Goal: Information Seeking & Learning: Learn about a topic

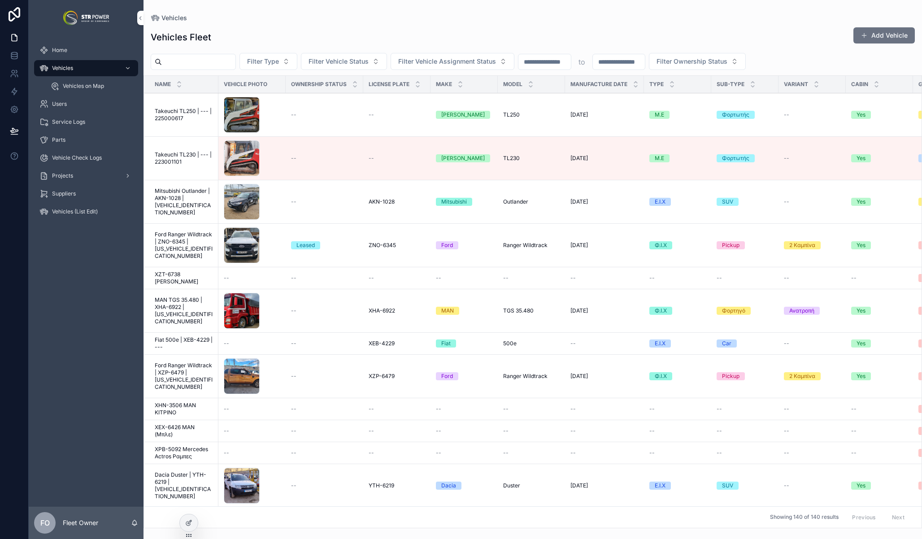
click at [660, 31] on div "Vehicles Fleet Add Vehicle" at bounding box center [533, 37] width 765 height 21
click at [321, 33] on div "Vehicles Fleet Add Vehicle" at bounding box center [533, 37] width 765 height 21
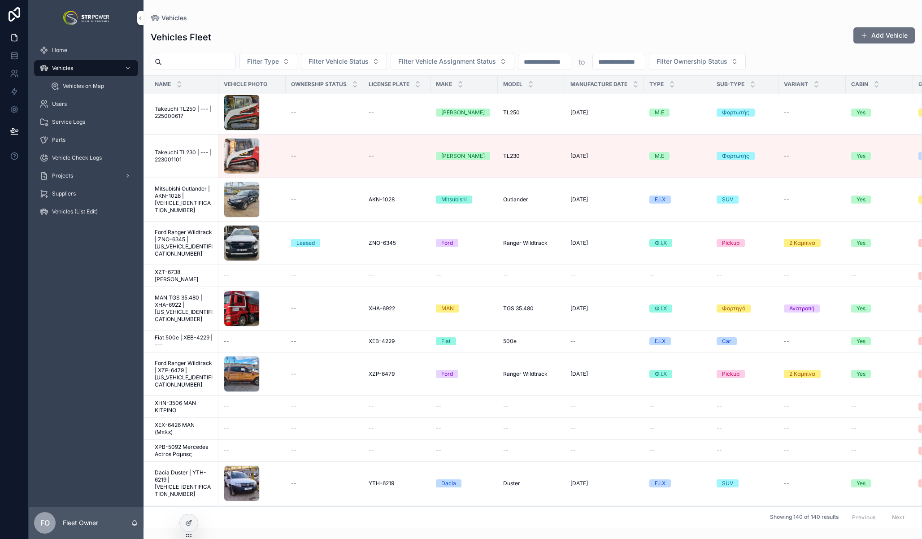
click at [263, 61] on span "Filter Type" at bounding box center [263, 61] width 32 height 9
click at [308, 38] on div "Vehicles Fleet Add Vehicle" at bounding box center [533, 37] width 765 height 21
click at [587, 35] on div "Vehicles Fleet Add Vehicle" at bounding box center [533, 37] width 765 height 21
click at [340, 28] on div "Vehicles Fleet Add Vehicle" at bounding box center [533, 37] width 765 height 21
click at [400, 29] on div "Vehicles Fleet Add Vehicle" at bounding box center [533, 37] width 765 height 21
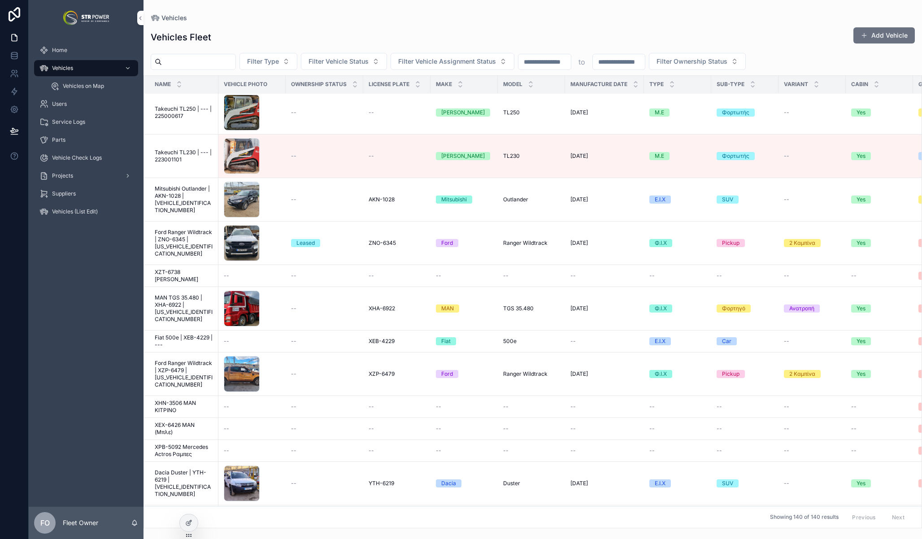
click at [63, 49] on span "Home" at bounding box center [59, 50] width 15 height 7
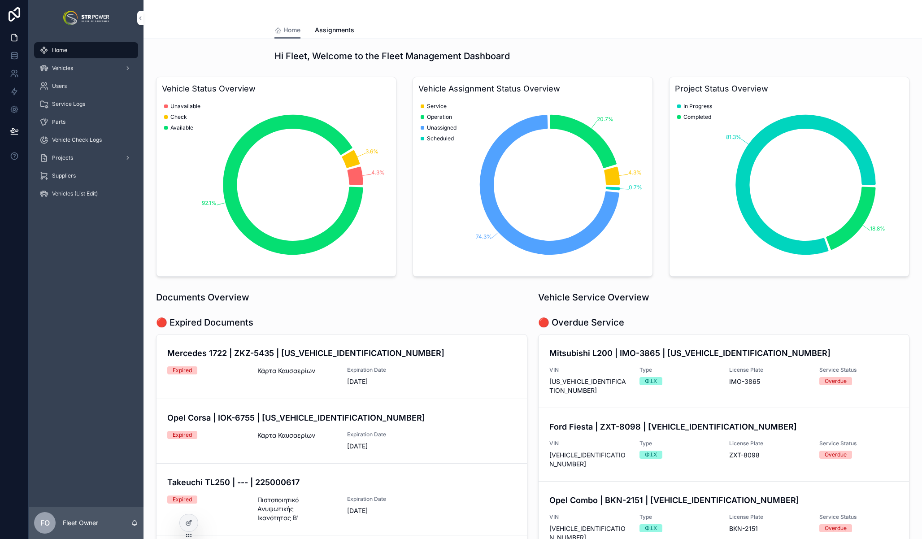
click at [89, 64] on div "Vehicles" at bounding box center [85, 68] width 93 height 14
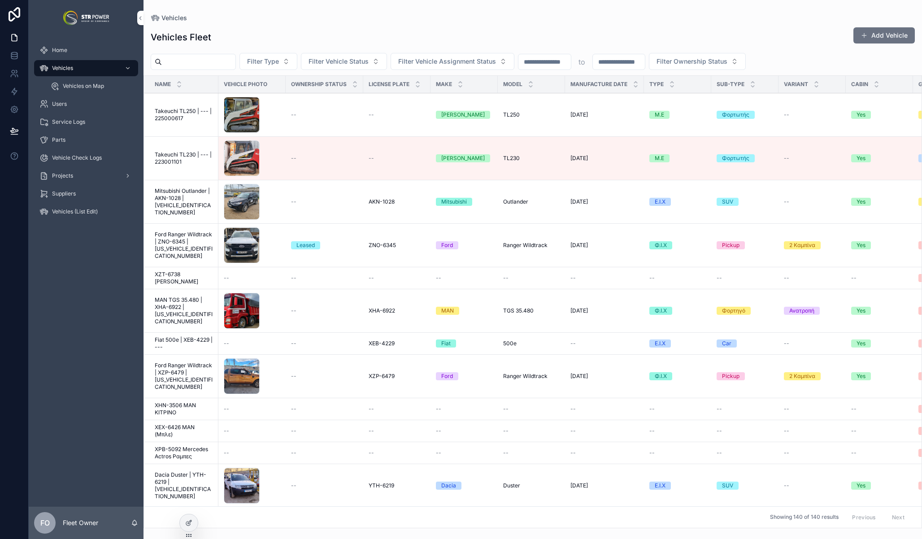
click at [83, 47] on div "Home" at bounding box center [85, 50] width 93 height 14
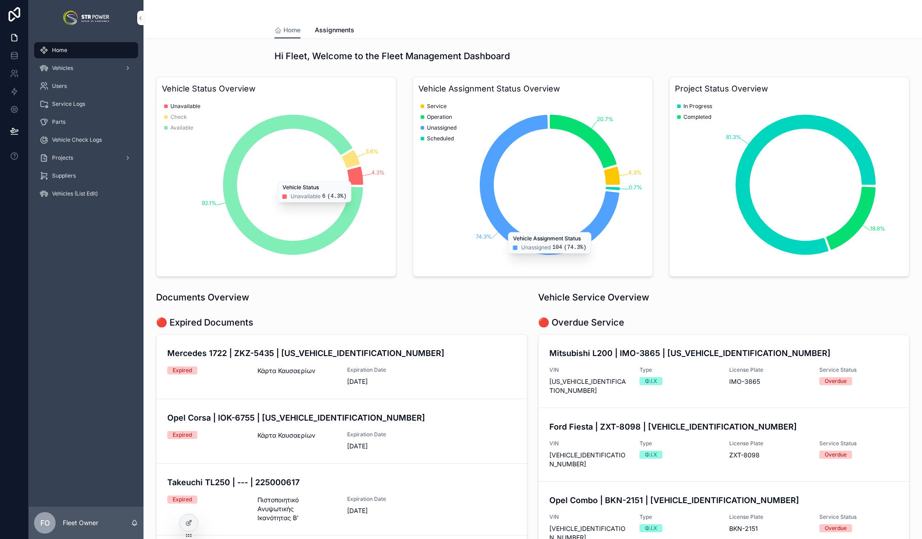
click at [357, 176] on icon "chart" at bounding box center [356, 176] width 16 height 18
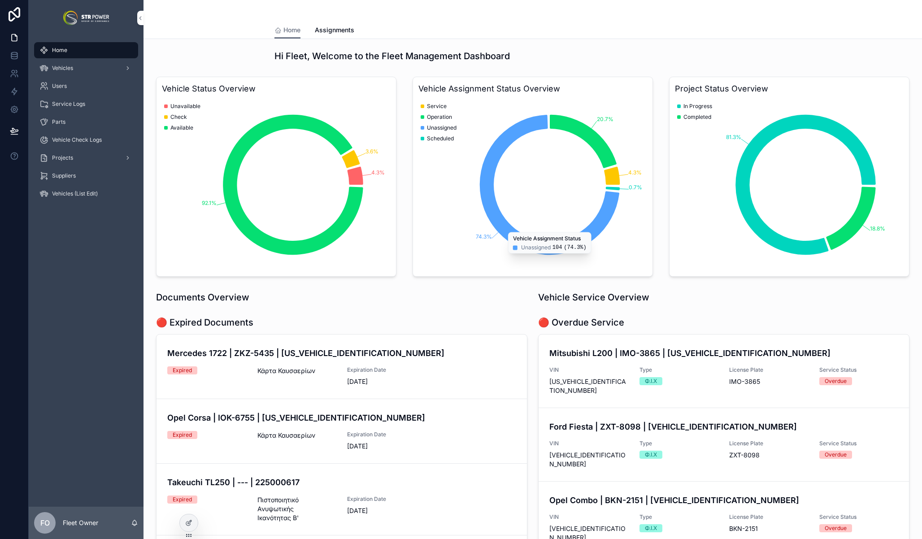
click at [84, 70] on div "Vehicles" at bounding box center [85, 68] width 93 height 14
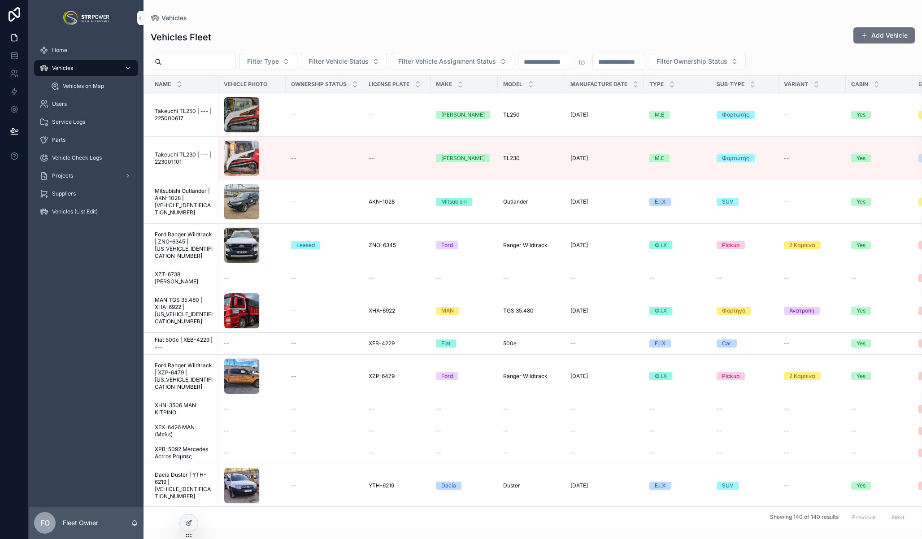
click at [352, 61] on span "Filter Vehicle Status" at bounding box center [339, 61] width 60 height 9
click at [339, 99] on div "Unavailable" at bounding box center [352, 98] width 125 height 14
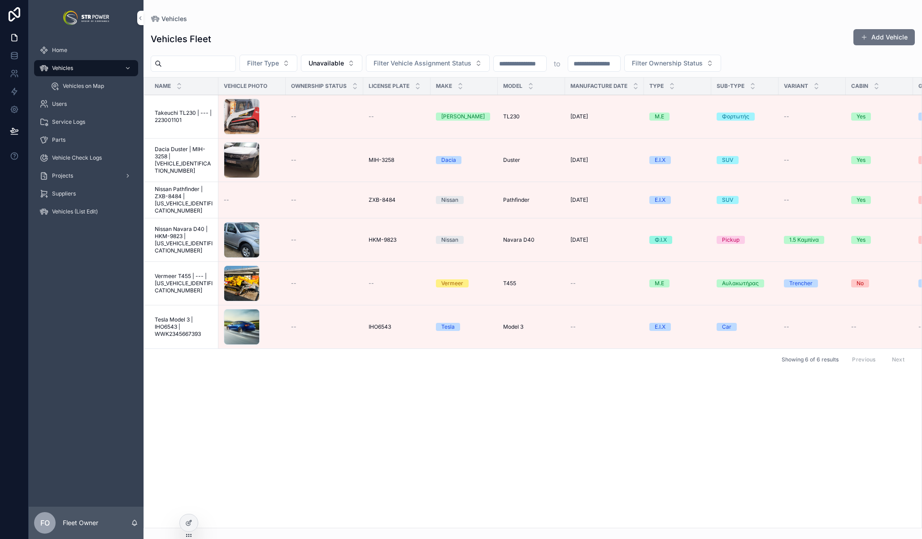
click at [337, 63] on span "Unavailable" at bounding box center [326, 63] width 35 height 9
click at [344, 100] on div "None" at bounding box center [340, 99] width 125 height 14
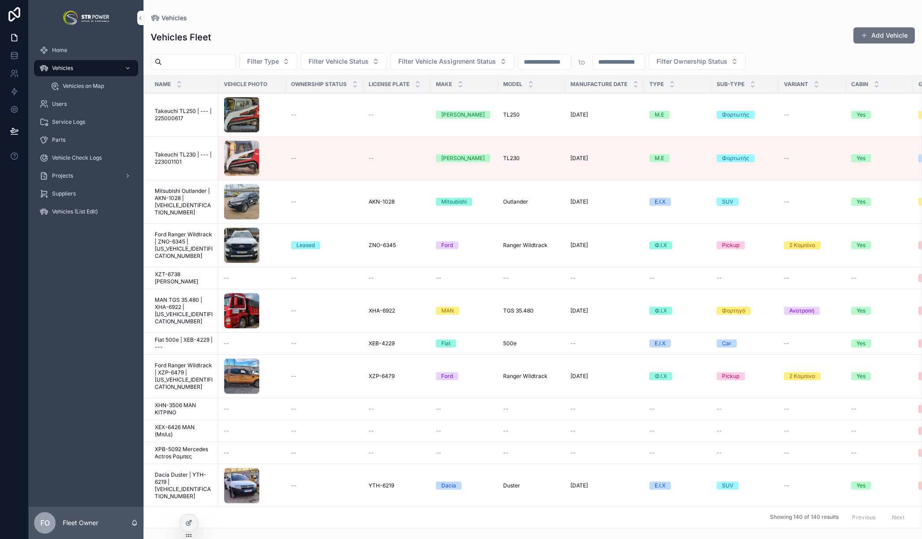
click at [450, 58] on span "Filter Vehicle Assignment Status" at bounding box center [447, 61] width 98 height 9
click at [344, 61] on span "Filter Vehicle Status" at bounding box center [339, 61] width 60 height 9
click at [324, 99] on div "Unavailable" at bounding box center [352, 98] width 125 height 14
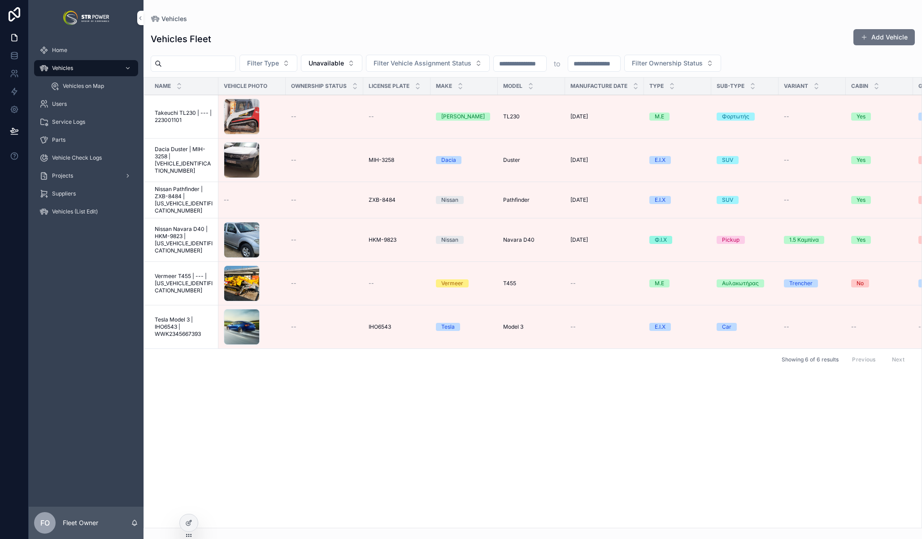
click at [55, 53] on span "Home" at bounding box center [59, 50] width 15 height 7
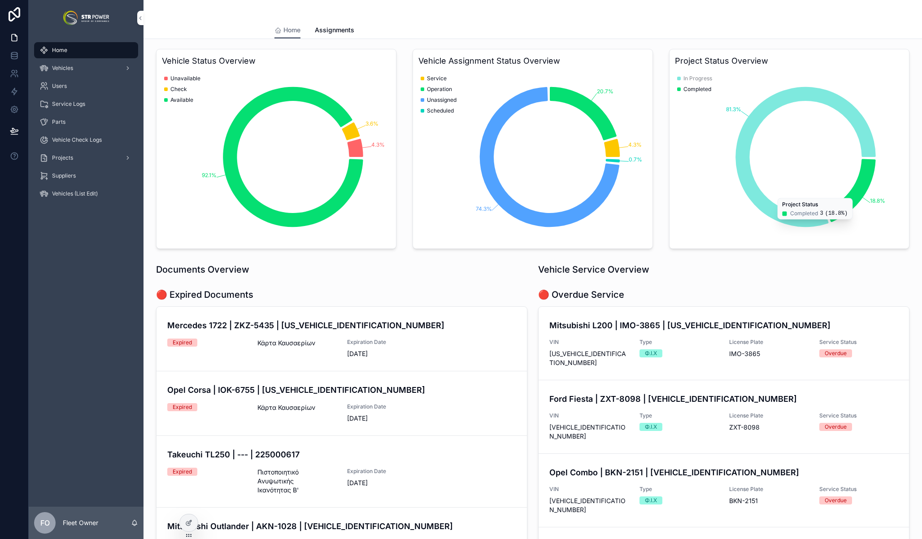
scroll to position [25, 0]
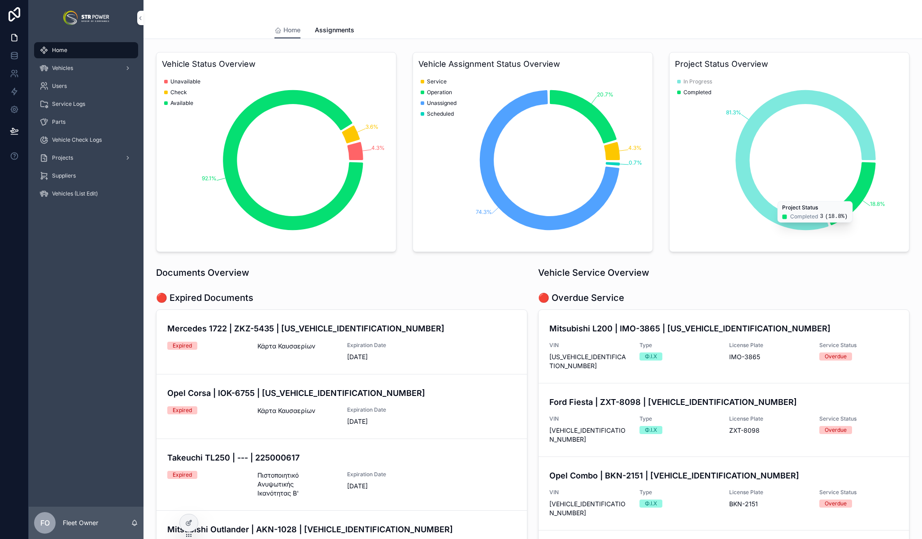
click at [737, 267] on div "Vehicle Service Overview" at bounding box center [723, 273] width 371 height 13
click at [336, 32] on span "Assignments" at bounding box center [334, 30] width 39 height 9
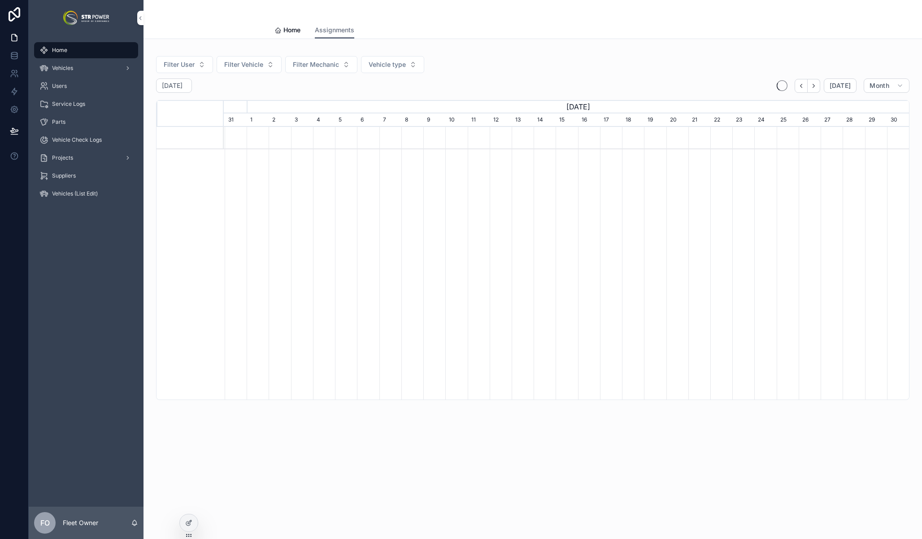
scroll to position [0, 686]
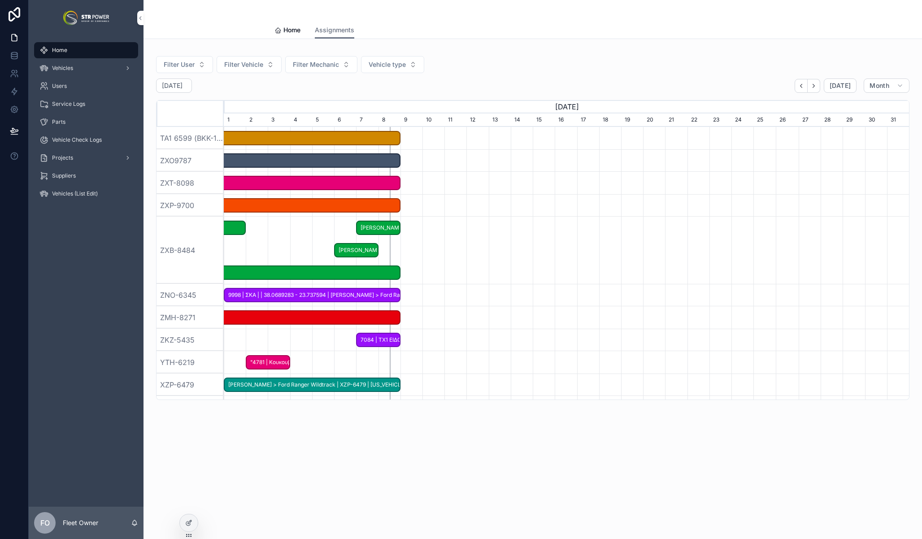
click at [288, 31] on span "Home" at bounding box center [292, 30] width 17 height 9
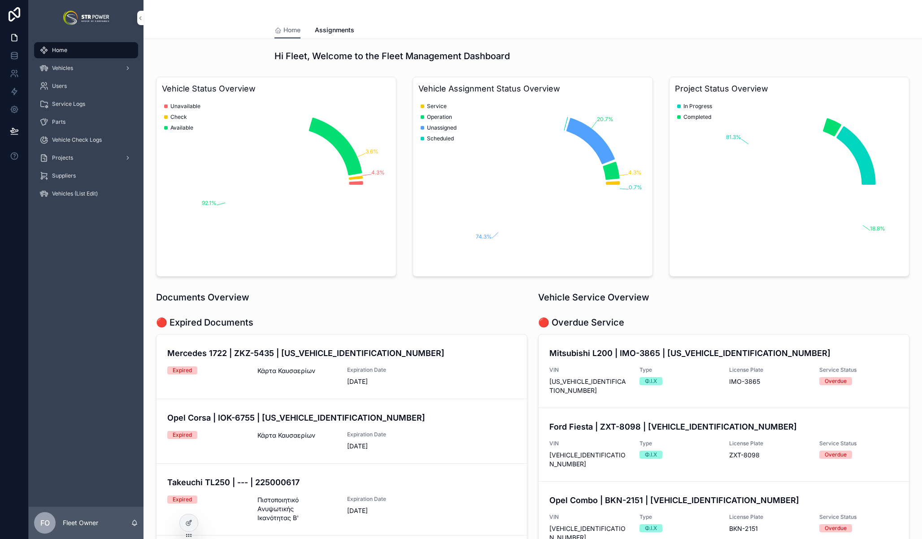
click at [65, 71] on span "Vehicles" at bounding box center [62, 68] width 21 height 7
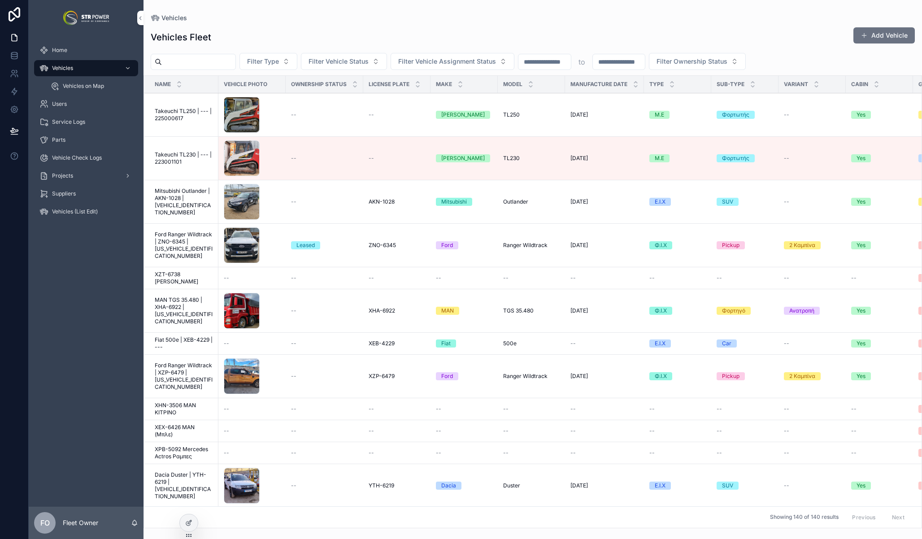
click at [76, 49] on div "Home" at bounding box center [85, 50] width 93 height 14
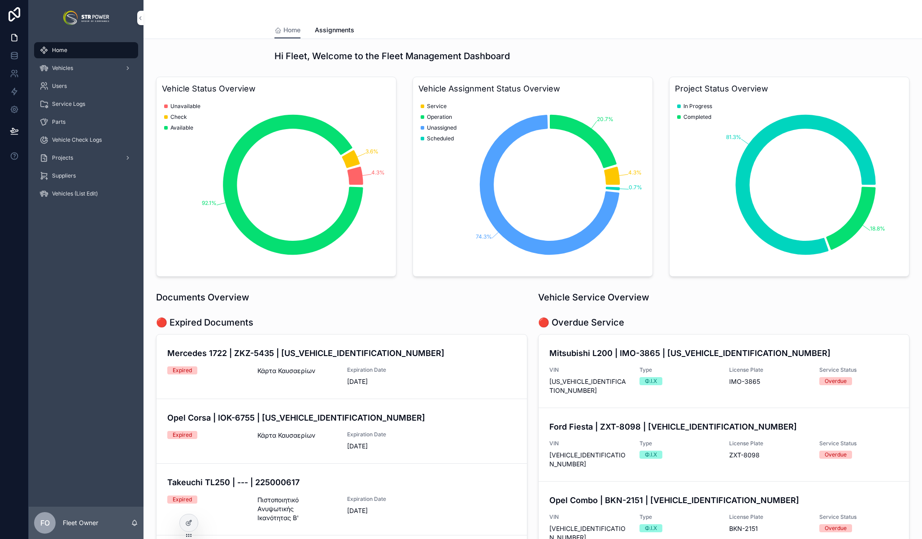
click at [98, 66] on div "Vehicles" at bounding box center [85, 68] width 93 height 14
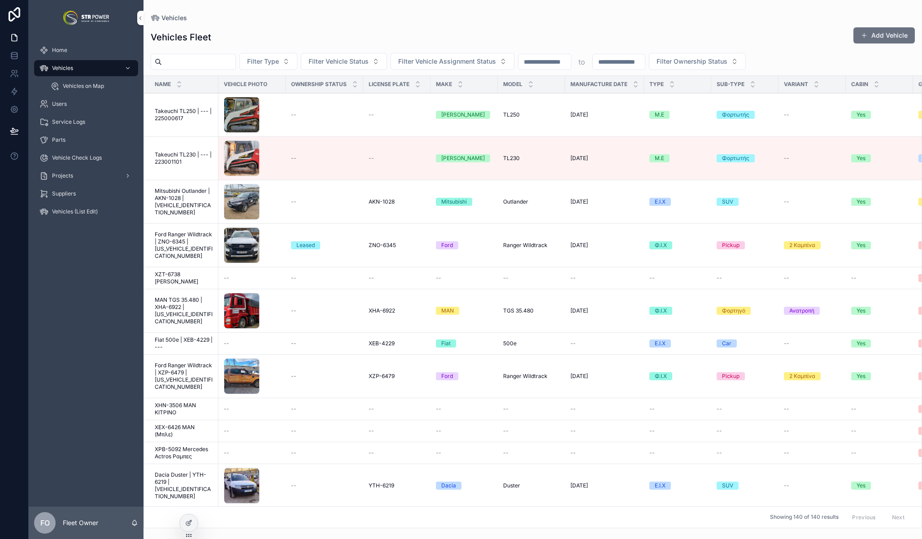
click at [690, 58] on span "Filter Ownership Status" at bounding box center [692, 61] width 71 height 9
click at [694, 44] on div "Vehicles Fleet Add Vehicle" at bounding box center [533, 37] width 765 height 21
click at [431, 27] on div "Vehicles Fleet Add Vehicle" at bounding box center [533, 37] width 765 height 21
click at [352, 20] on div "Vehicles" at bounding box center [533, 17] width 765 height 7
click at [345, 29] on div "Vehicles Fleet Add Vehicle" at bounding box center [533, 37] width 765 height 21
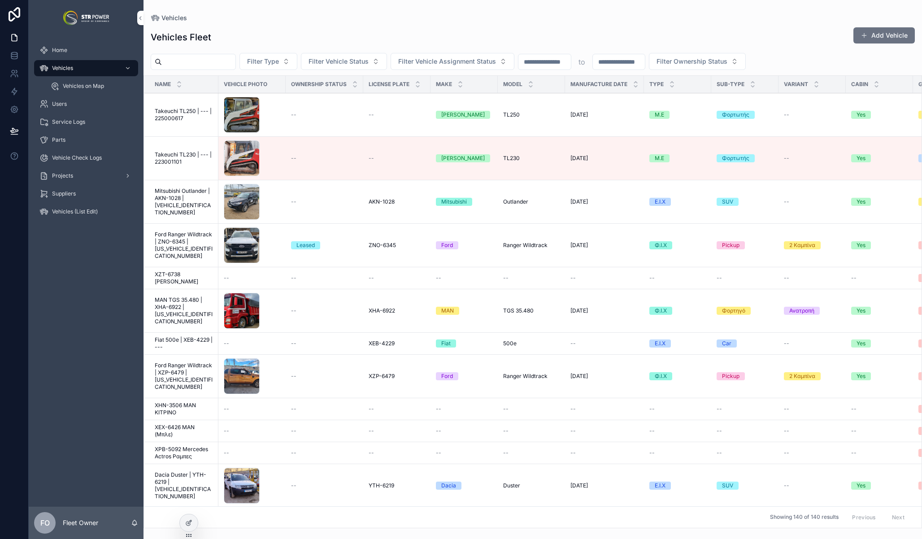
click at [346, 27] on div "Vehicles Fleet Add Vehicle" at bounding box center [533, 37] width 765 height 21
click at [180, 193] on span "Mitsubishi Outlander | AKN-1028 | [VEHICLE_IDENTIFICATION_NUMBER]" at bounding box center [184, 202] width 58 height 29
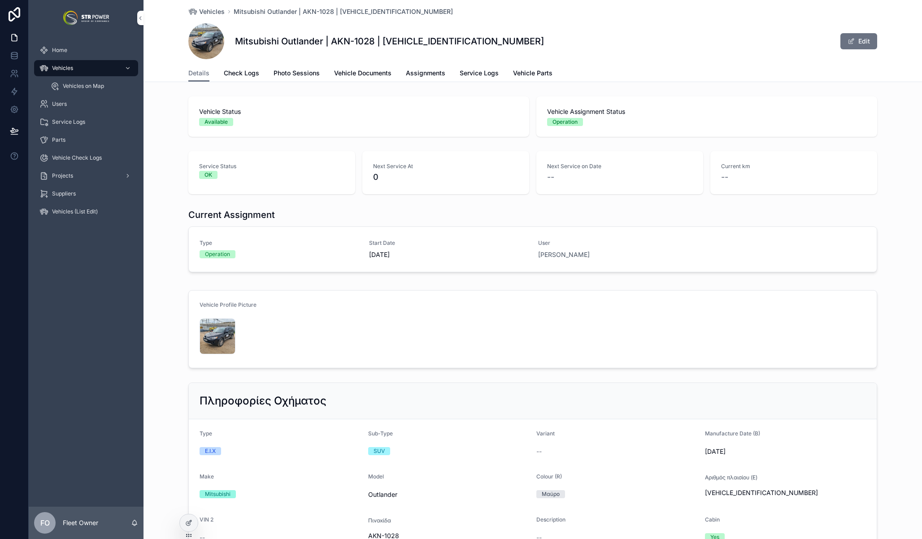
click at [481, 73] on span "Service Logs" at bounding box center [479, 73] width 39 height 9
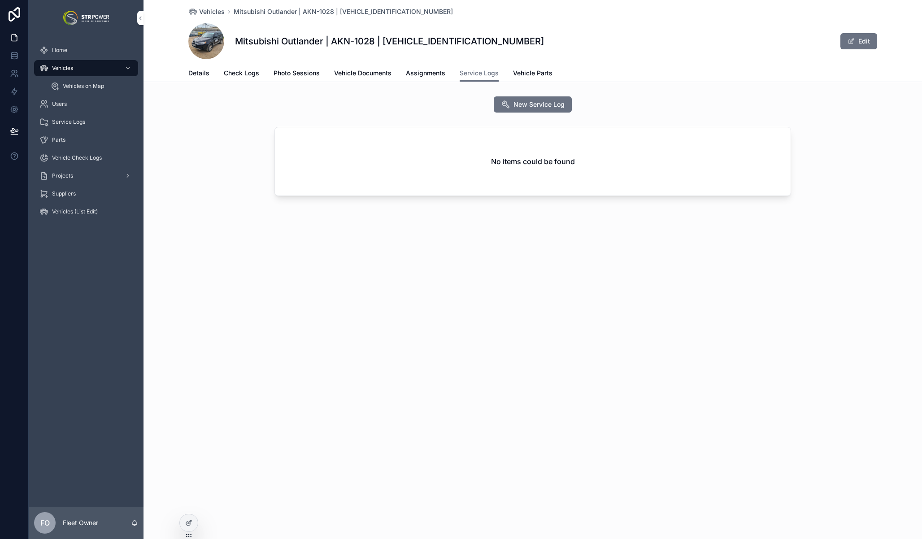
click at [365, 69] on span "Vehicle Documents" at bounding box center [362, 73] width 57 height 9
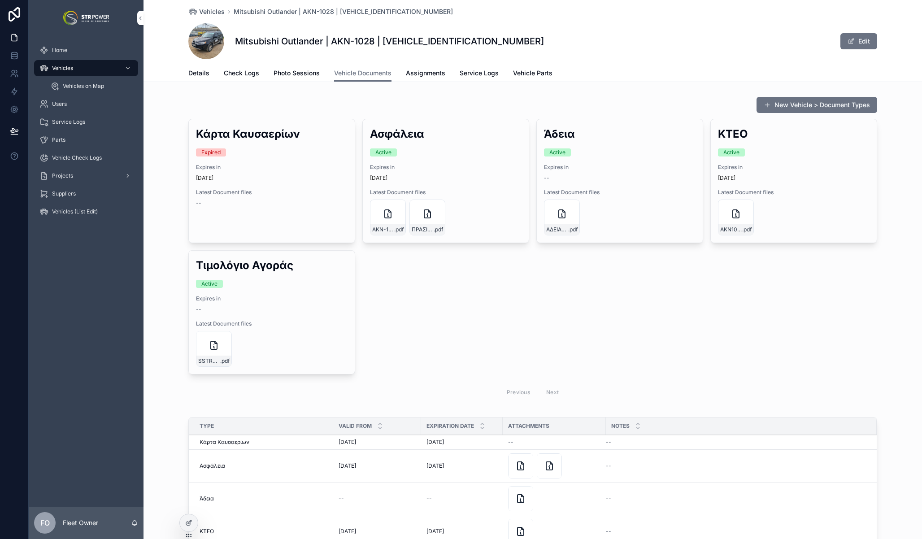
click at [576, 44] on div "Mitsubishi Outlander | AKN-1028 | [VEHICLE_IDENTIFICATION_NUMBER] Edit" at bounding box center [532, 41] width 689 height 36
click at [492, 276] on div "Κάρτα Καυσαερίων Expired Expires [DATE][DATE] Latest Document files -- Ασφάλεια…" at bounding box center [532, 261] width 689 height 284
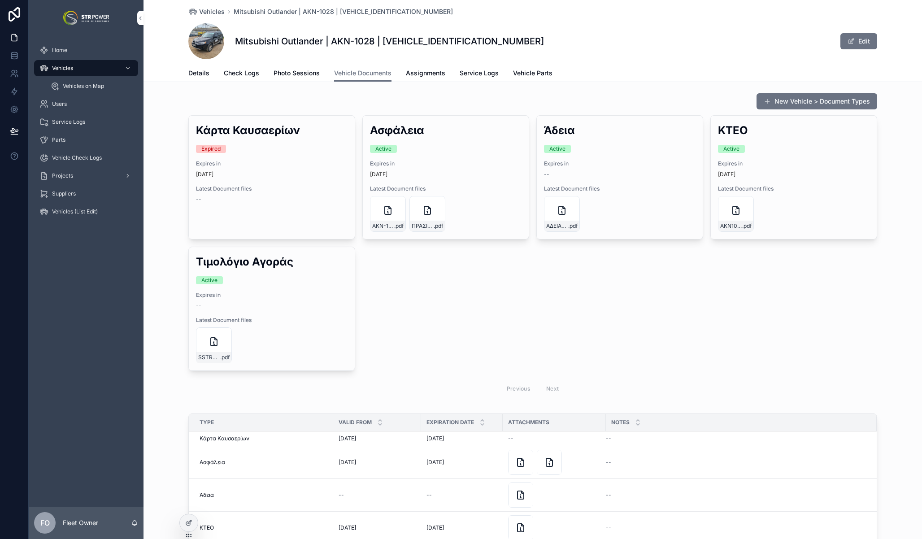
click at [74, 73] on div "Vehicles" at bounding box center [85, 68] width 93 height 14
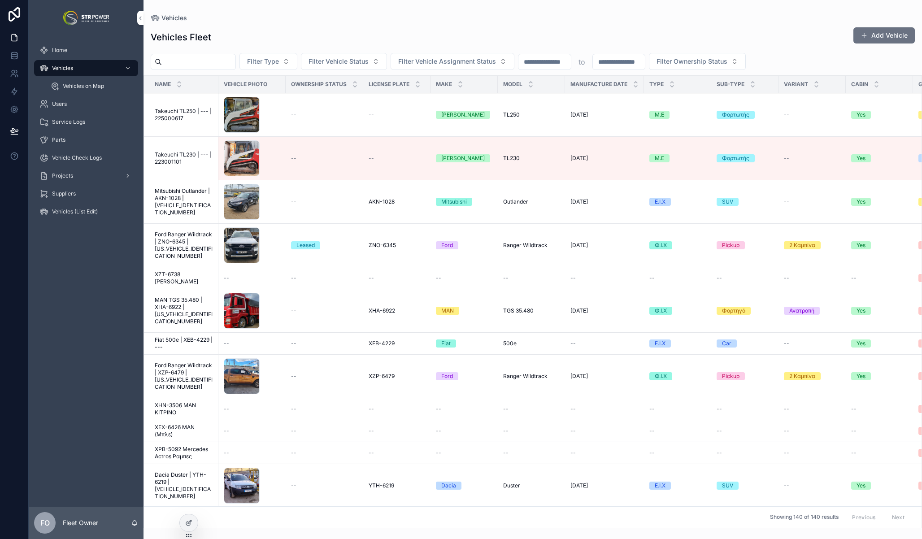
click at [415, 14] on div "Vehicles" at bounding box center [533, 17] width 765 height 7
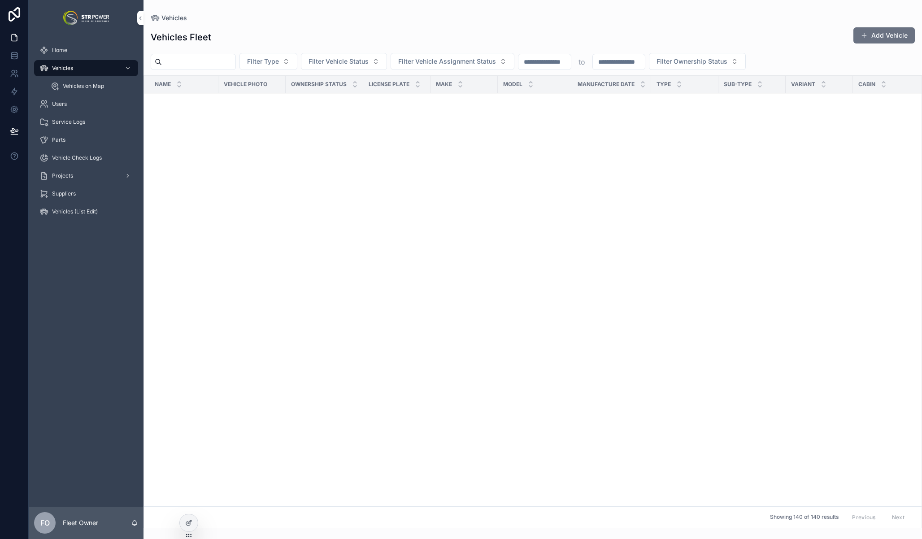
scroll to position [3470, 0]
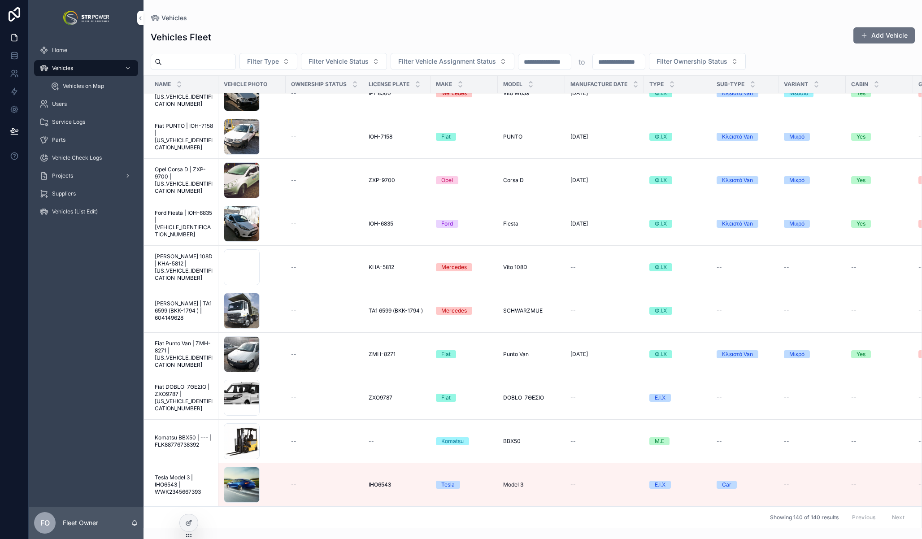
click at [361, 21] on div "Vehicles" at bounding box center [533, 17] width 765 height 7
click at [345, 17] on div "Vehicles" at bounding box center [533, 17] width 765 height 7
click at [370, 19] on div "Vehicles" at bounding box center [533, 17] width 765 height 7
click at [387, 26] on div "Vehicles Fleet Add Vehicle Filter Type Filter Vehicle Status Filter Vehicle Ass…" at bounding box center [533, 275] width 779 height 507
click at [66, 420] on div "Home Vehicles Vehicles on Map Users Service Logs Parts Vehicle Check Logs Proje…" at bounding box center [86, 271] width 115 height 471
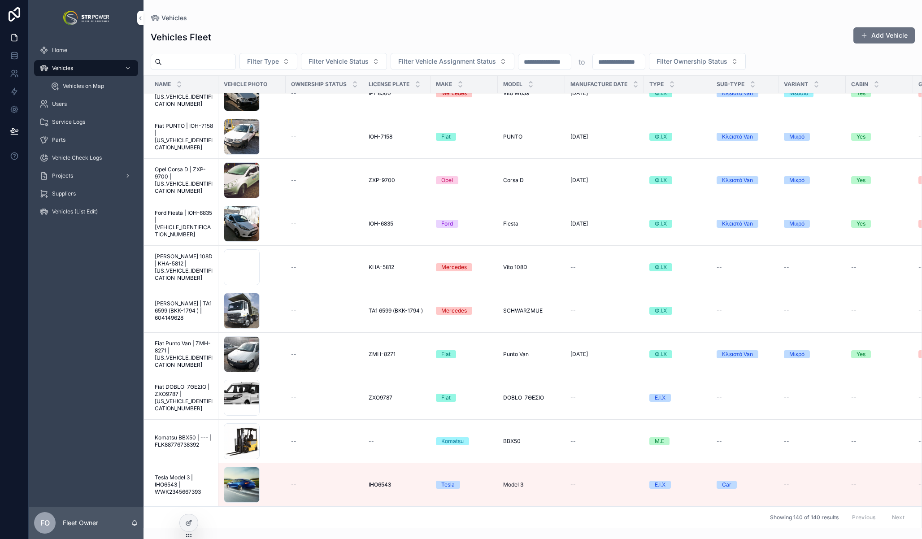
click at [83, 446] on div "Home Vehicles Vehicles on Map Users Service Logs Parts Vehicle Check Logs Proje…" at bounding box center [86, 271] width 115 height 471
click at [171, 475] on span "Tesla Model 3 | IHO6543 | WWK2345667393" at bounding box center [184, 485] width 58 height 22
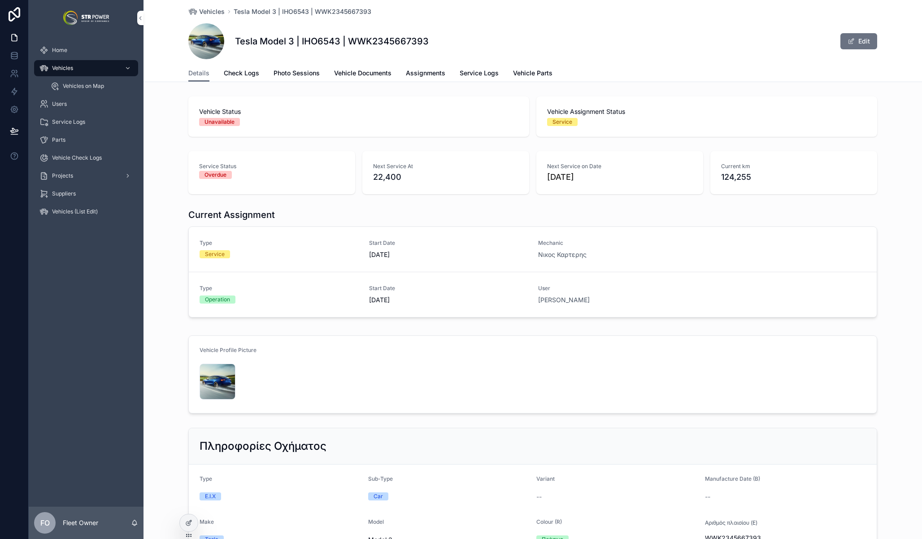
click at [417, 74] on span "Assignments" at bounding box center [425, 73] width 39 height 9
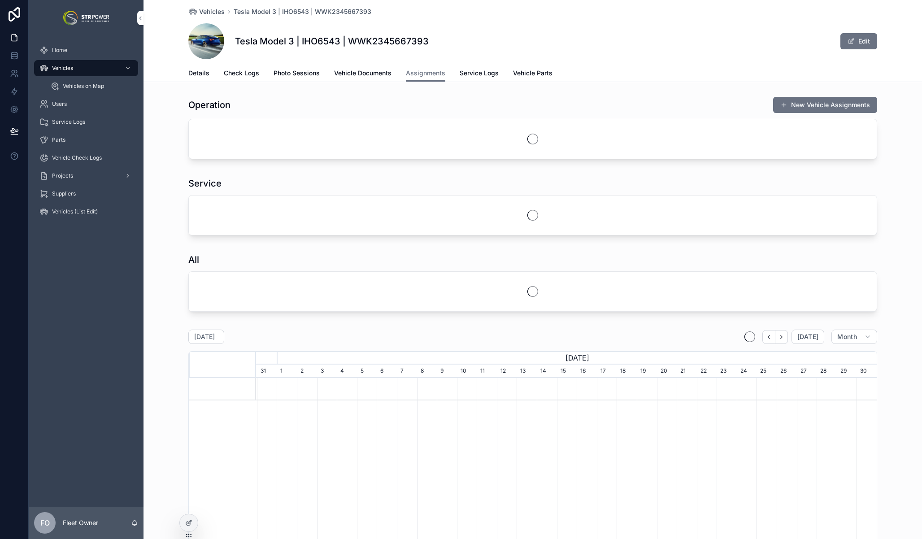
scroll to position [0, 621]
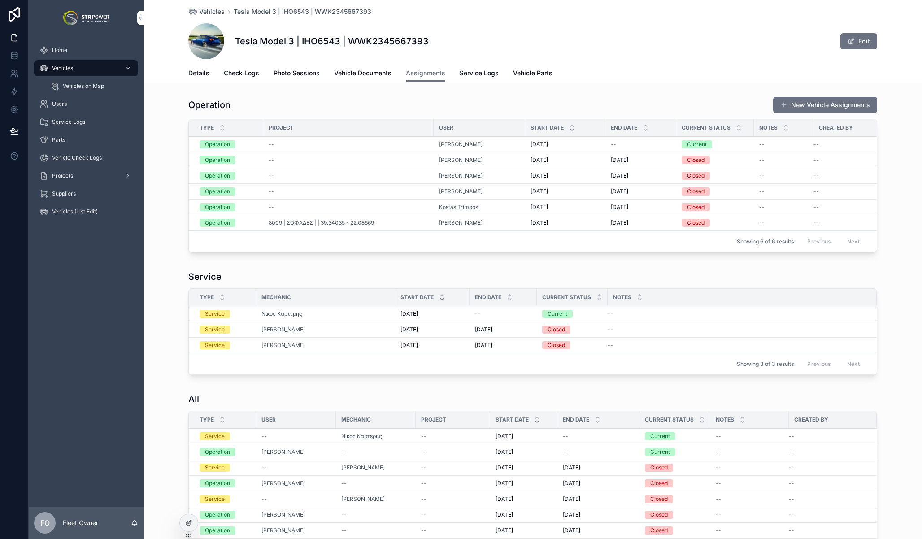
click at [359, 74] on span "Vehicle Documents" at bounding box center [362, 73] width 57 height 9
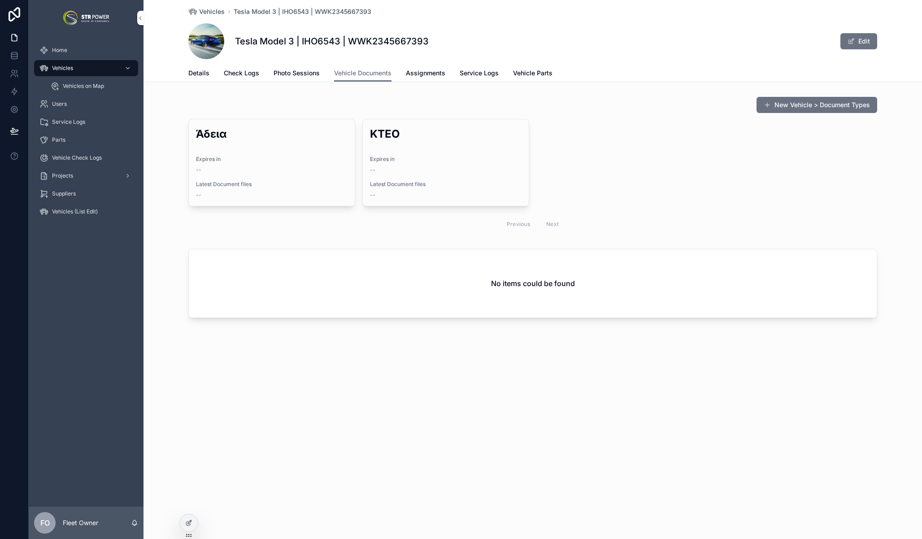
click at [286, 74] on span "Photo Sessions" at bounding box center [297, 73] width 46 height 9
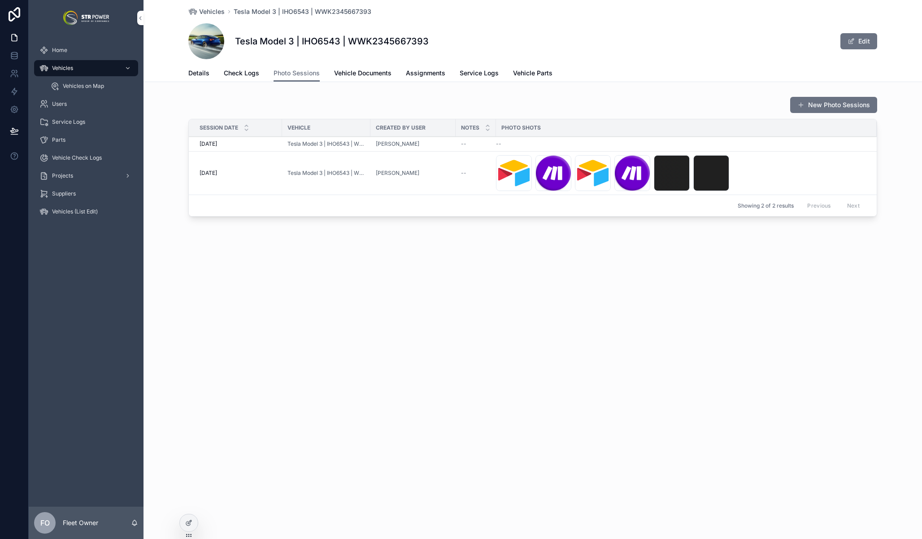
click at [241, 73] on span "Check Logs" at bounding box center [241, 73] width 35 height 9
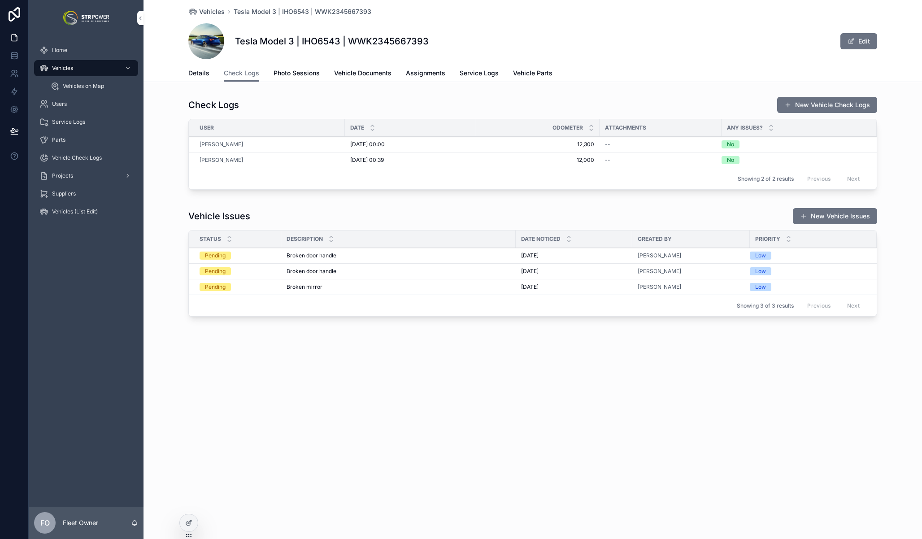
click at [199, 74] on span "Details" at bounding box center [198, 73] width 21 height 9
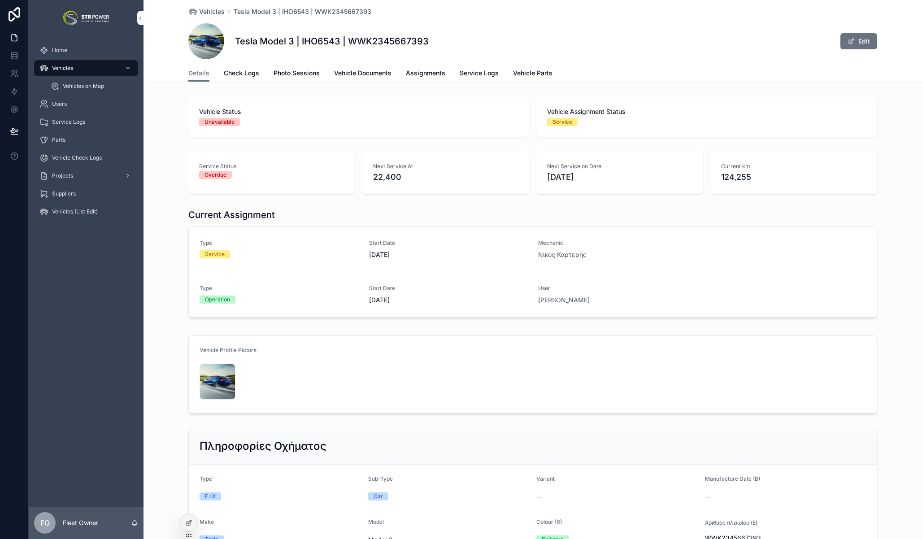
click at [162, 112] on div "Vehicle Status Unavailable Vehicle Assignment Status Service" at bounding box center [533, 117] width 779 height 48
click at [61, 53] on span "Home" at bounding box center [59, 50] width 15 height 7
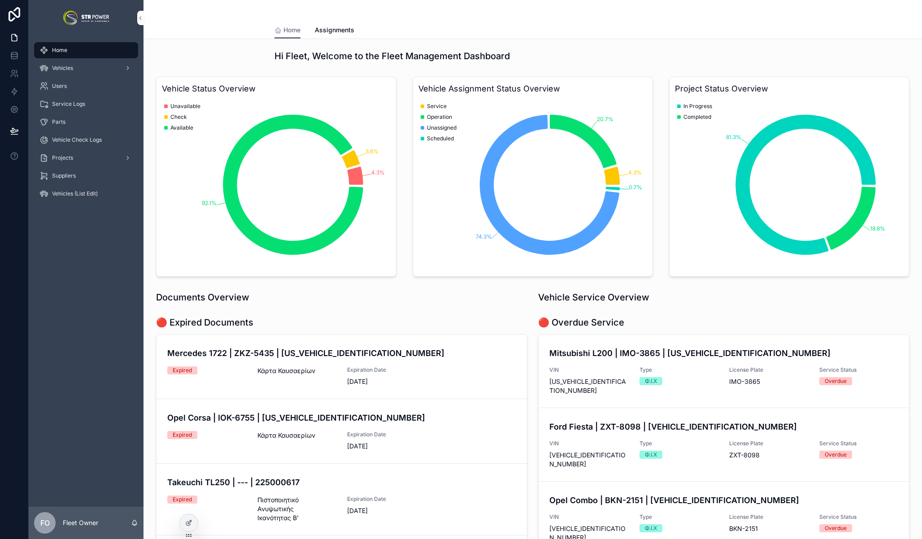
click at [77, 67] on div "Vehicles" at bounding box center [85, 68] width 93 height 14
